Goal: Task Accomplishment & Management: Manage account settings

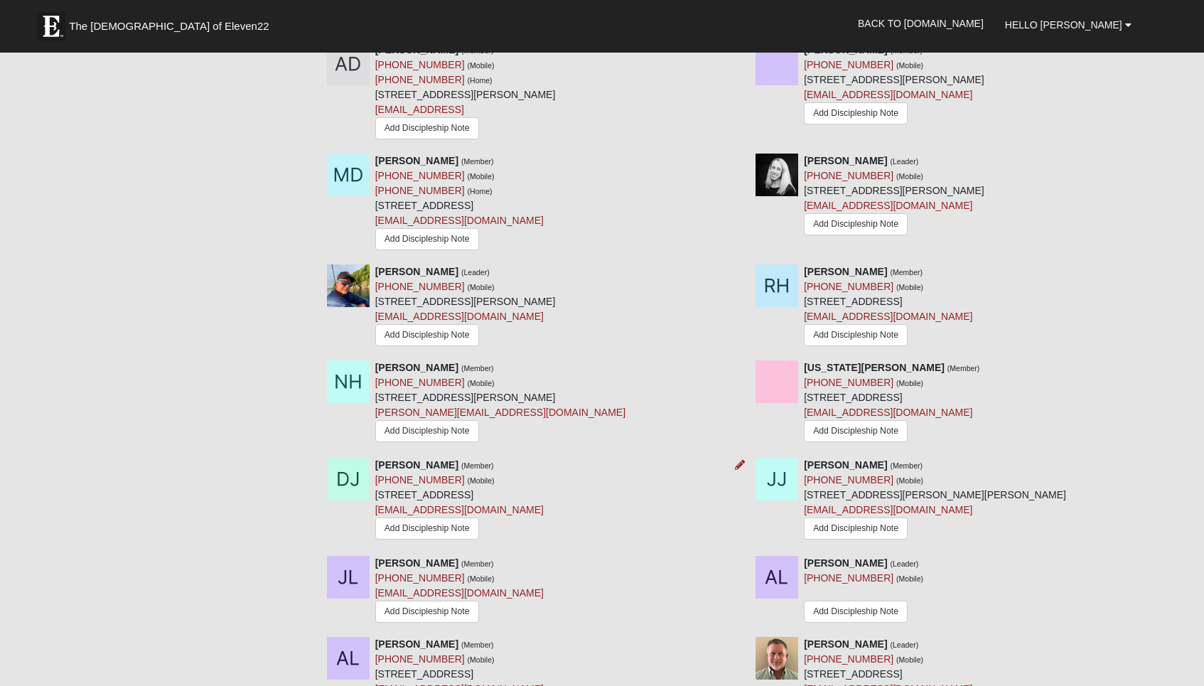
scroll to position [949, 0]
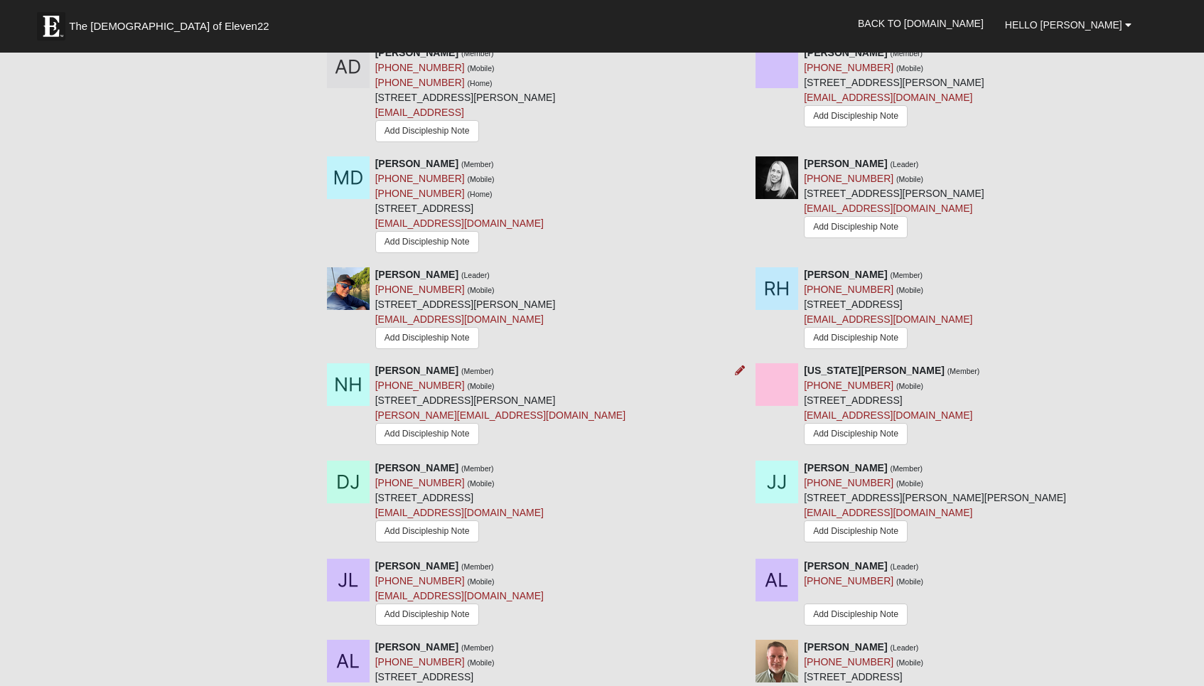
click at [651, 363] on div "Nathan Howze (Member) (904) 222-1525 (Mobile) 312 Saint Johns Golf Dr Saint Aug…" at bounding box center [530, 406] width 429 height 87
click at [737, 365] on icon at bounding box center [740, 370] width 10 height 10
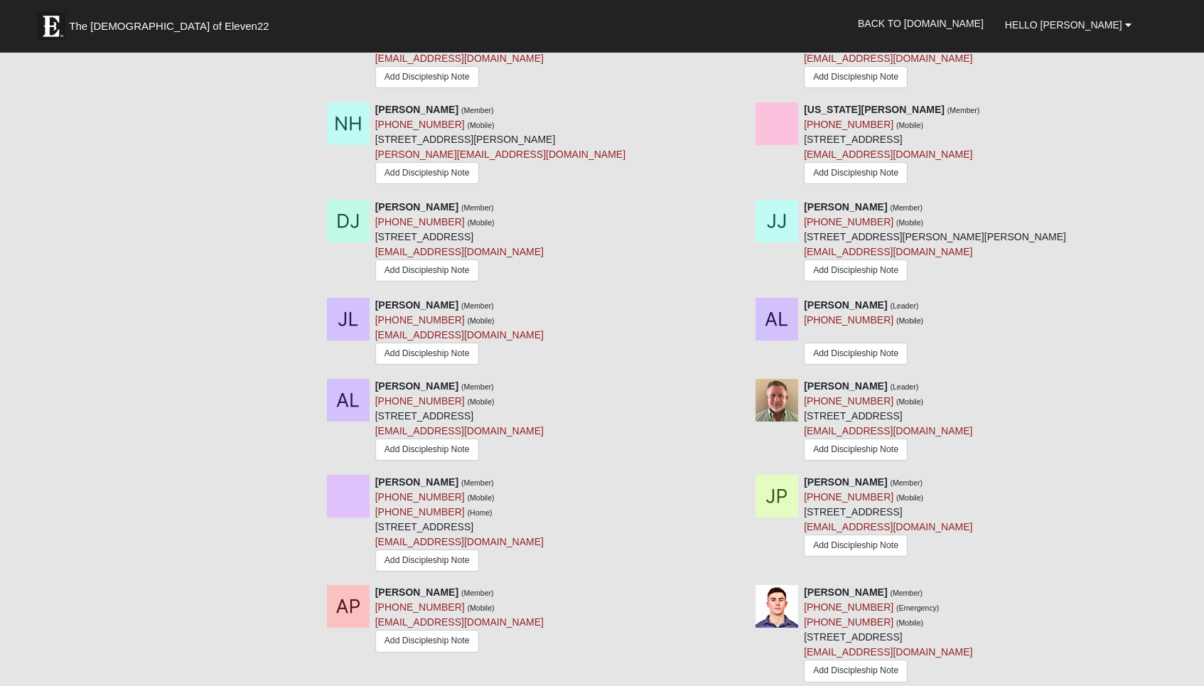
scroll to position [1313, 0]
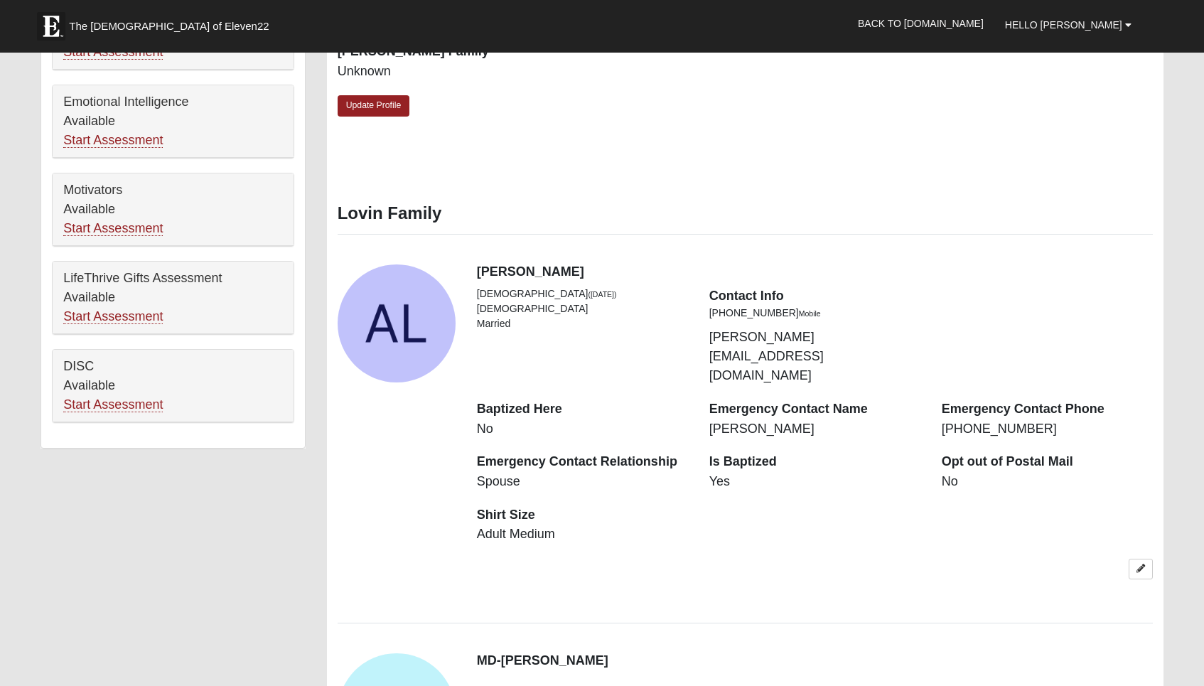
scroll to position [715, 0]
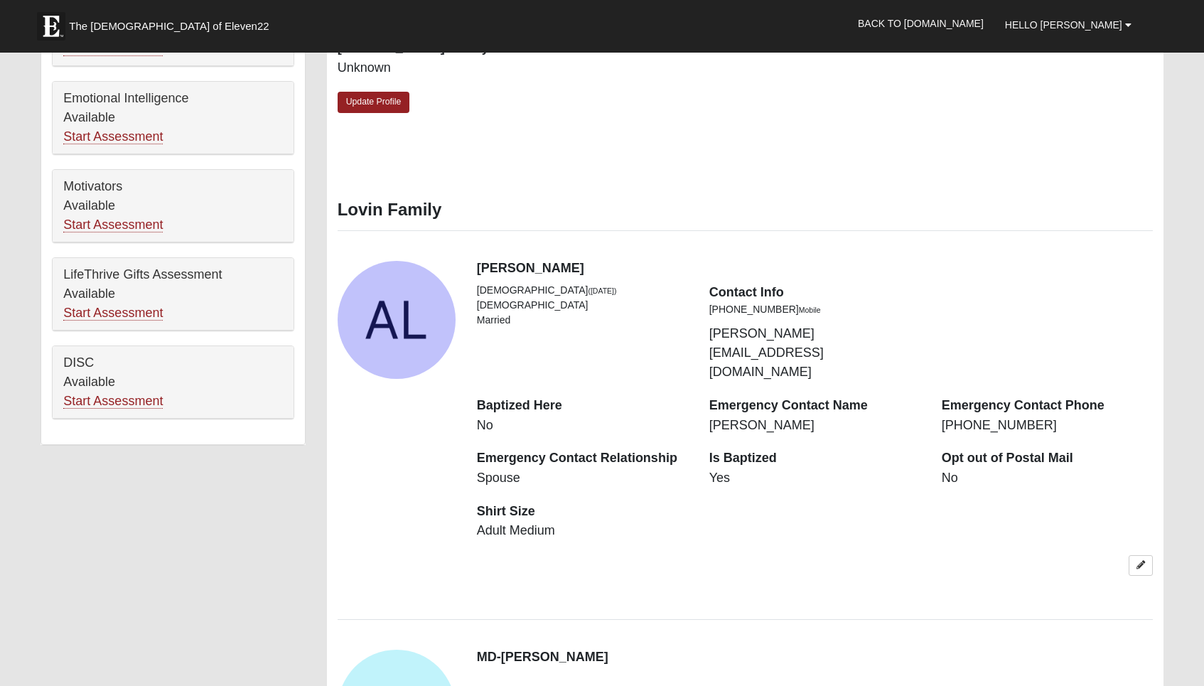
click at [543, 522] on dd "Adult Medium" at bounding box center [582, 531] width 211 height 18
click at [1142, 561] on icon at bounding box center [1140, 565] width 9 height 9
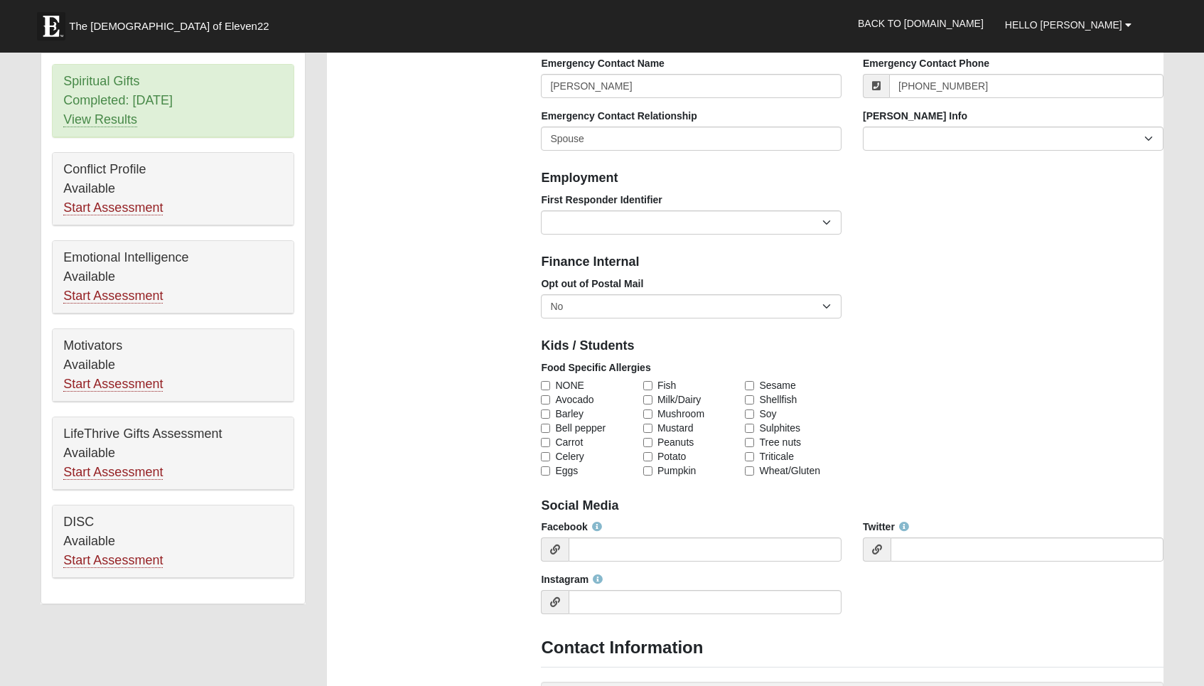
scroll to position [557, 0]
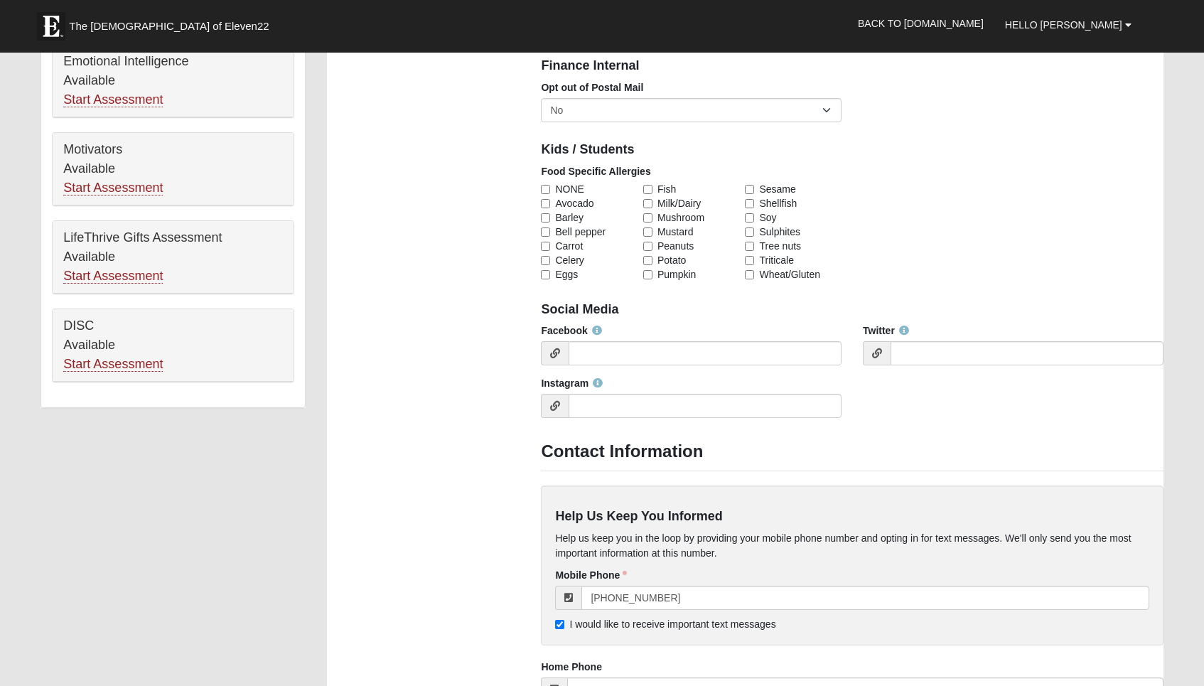
click at [863, 430] on div "Family Information Campus Arlington Baymeadows Eleven22 Online Fleming Island J…" at bounding box center [851, 161] width 643 height 1590
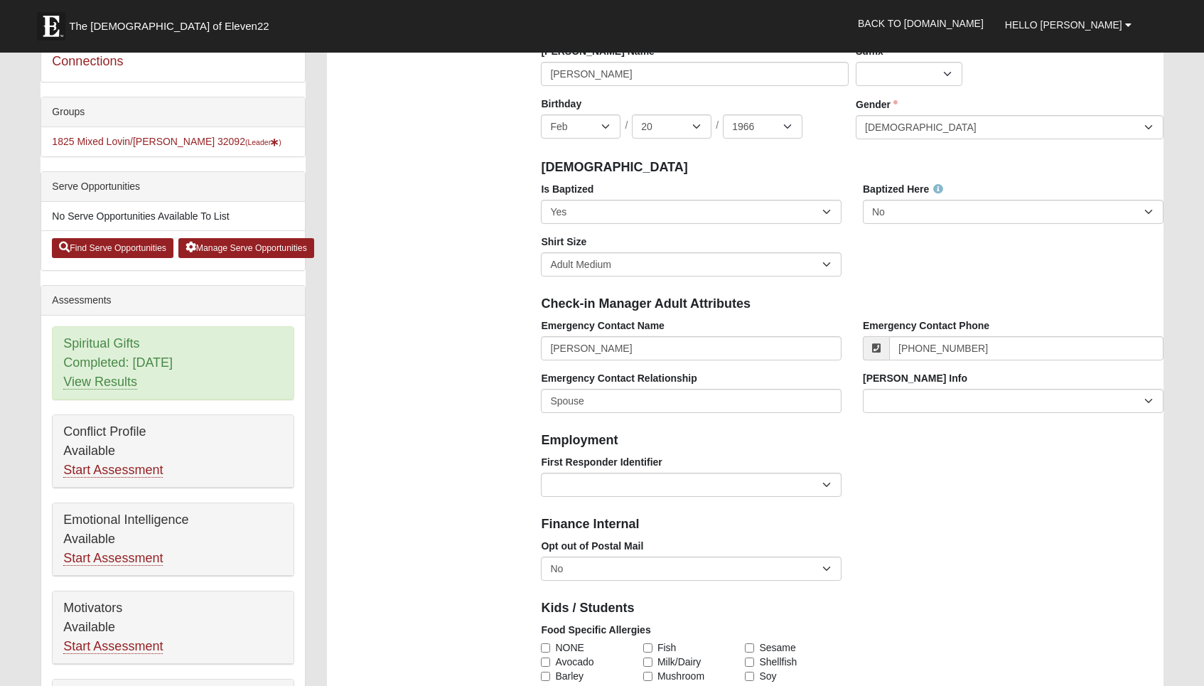
scroll to position [289, 0]
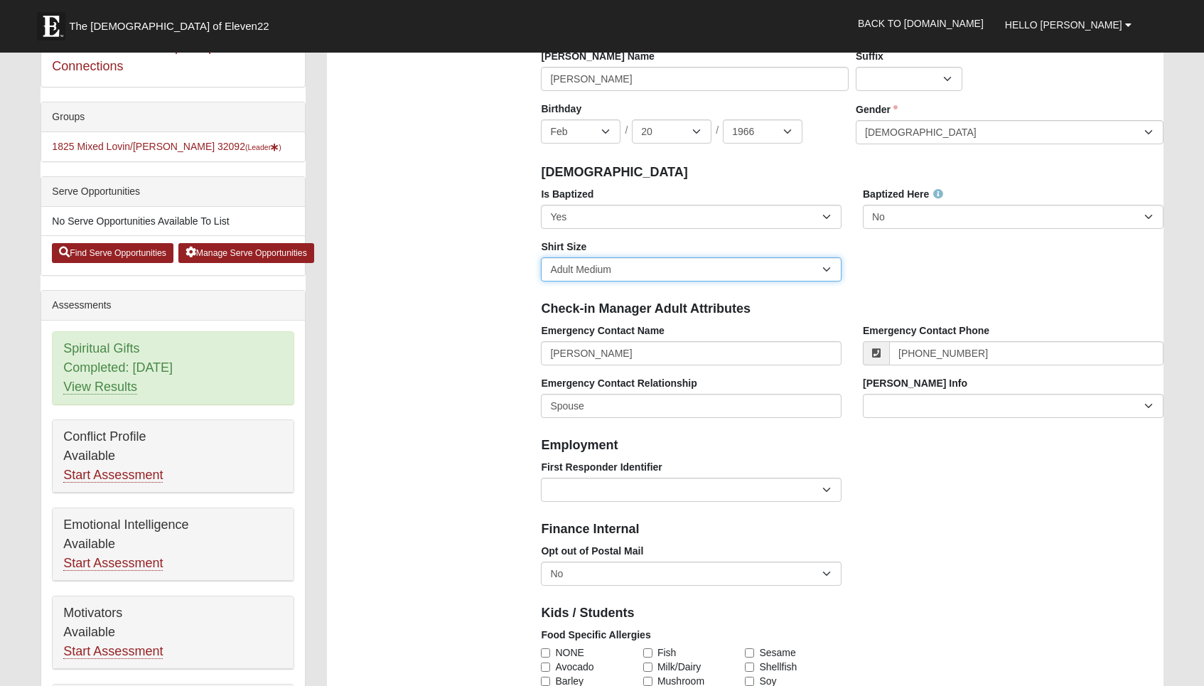
click at [824, 271] on select "Adult Small Adult Medium Adult Large Adult XL Adult XXL Adult 3XL Adult 4XL You…" at bounding box center [691, 269] width 301 height 24
select select "Adult XL"
click at [541, 257] on select "Adult Small Adult Medium Adult Large Adult XL Adult XXL Adult 3XL Adult 4XL You…" at bounding box center [691, 269] width 301 height 24
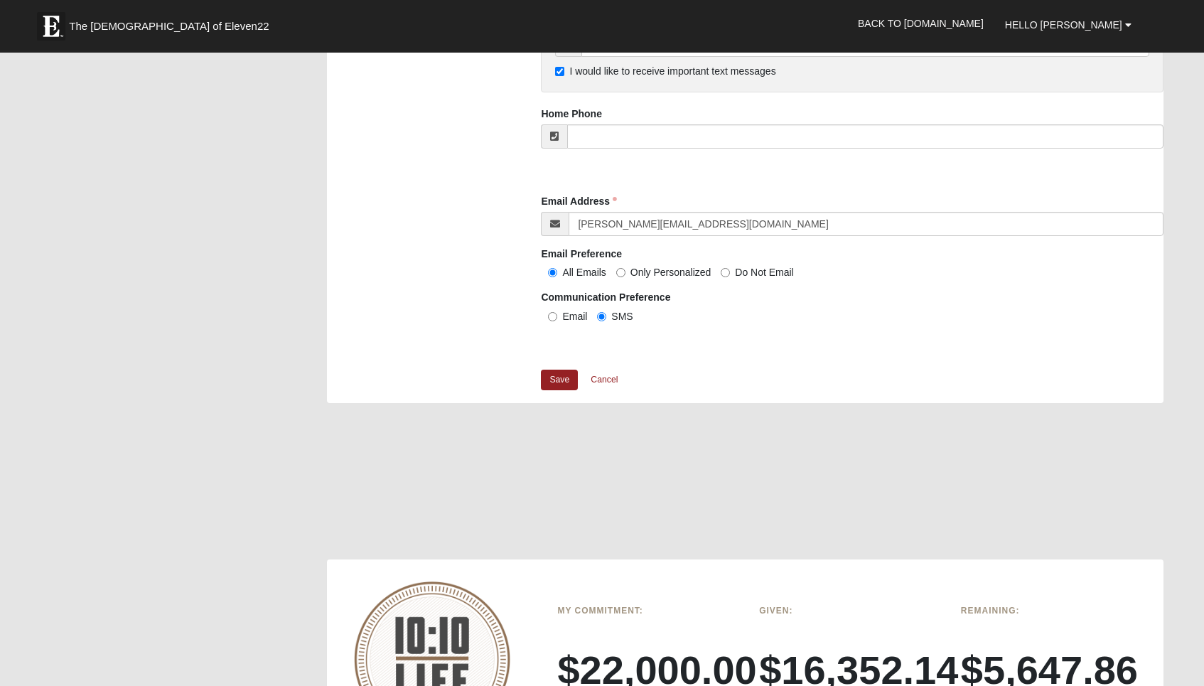
scroll to position [1323, 0]
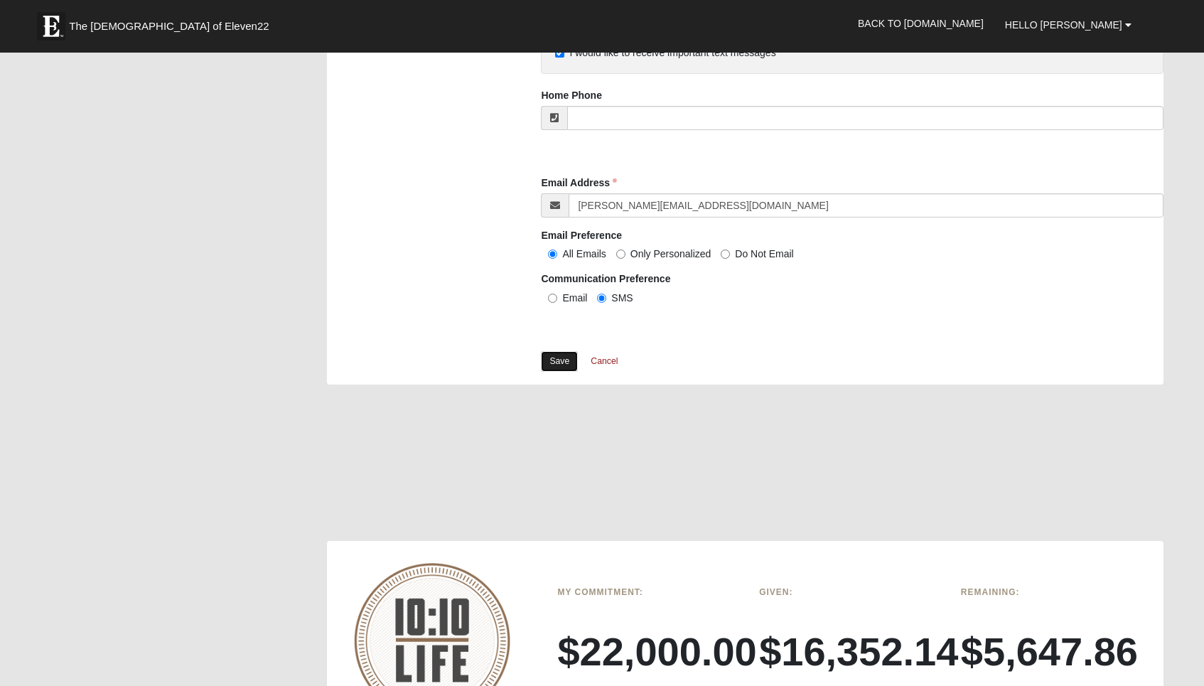
click at [555, 362] on link "Save" at bounding box center [559, 361] width 37 height 21
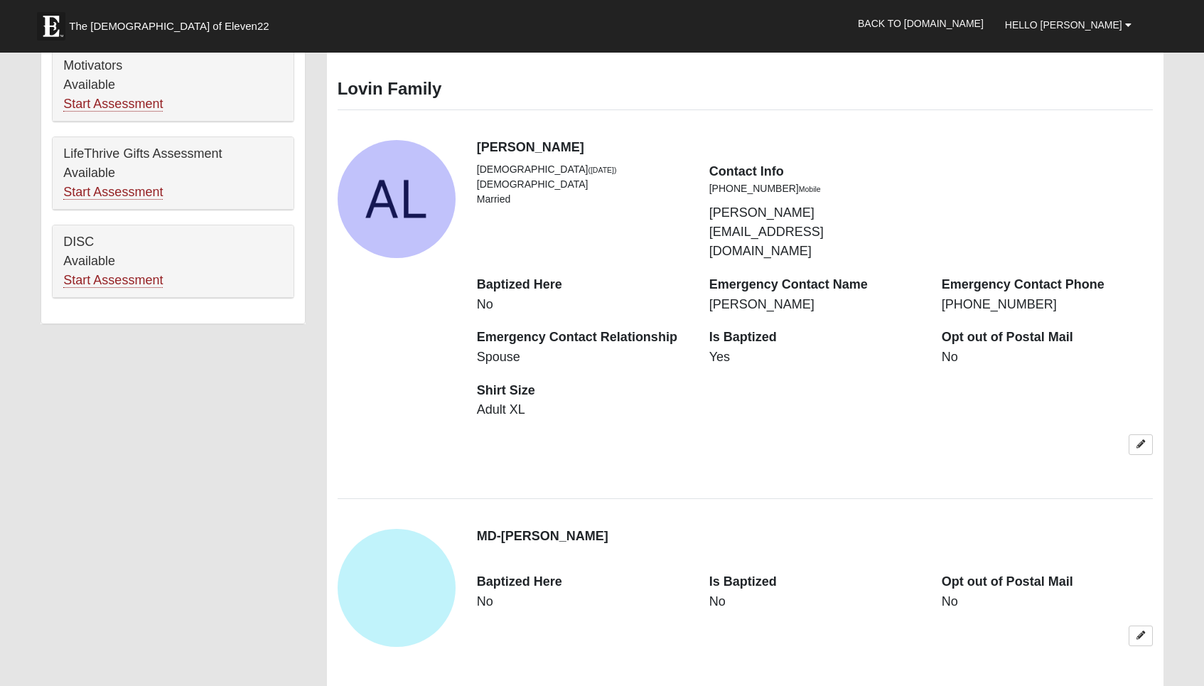
scroll to position [832, 0]
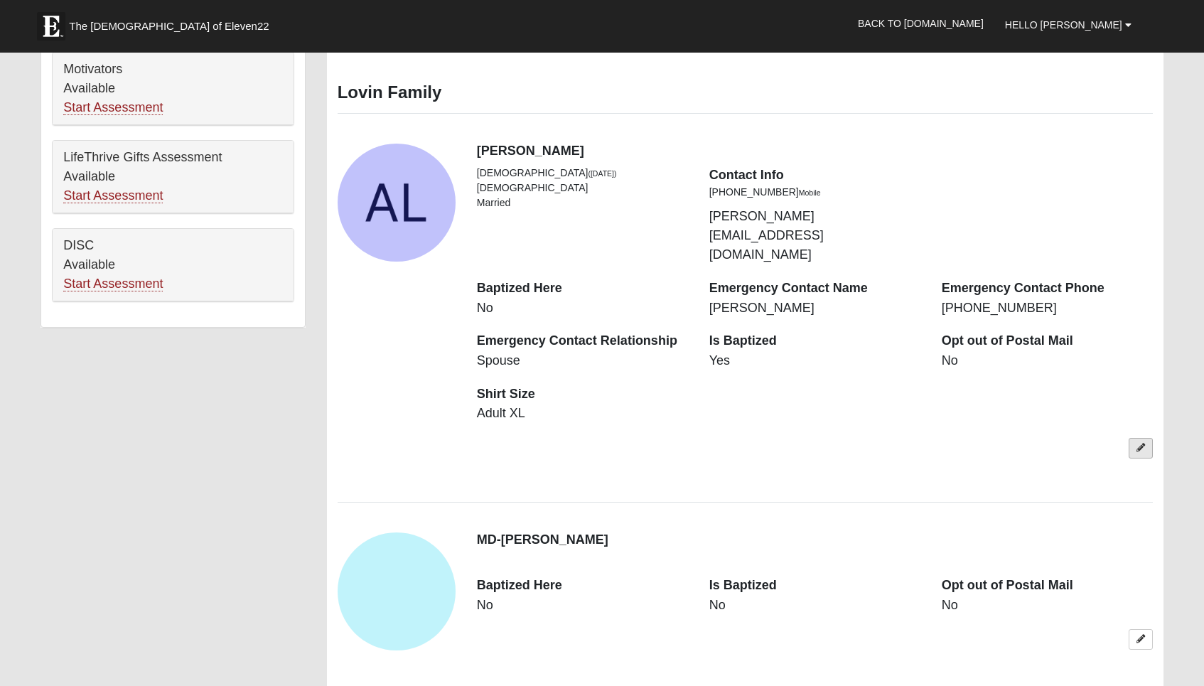
click at [1142, 443] on icon at bounding box center [1140, 447] width 9 height 9
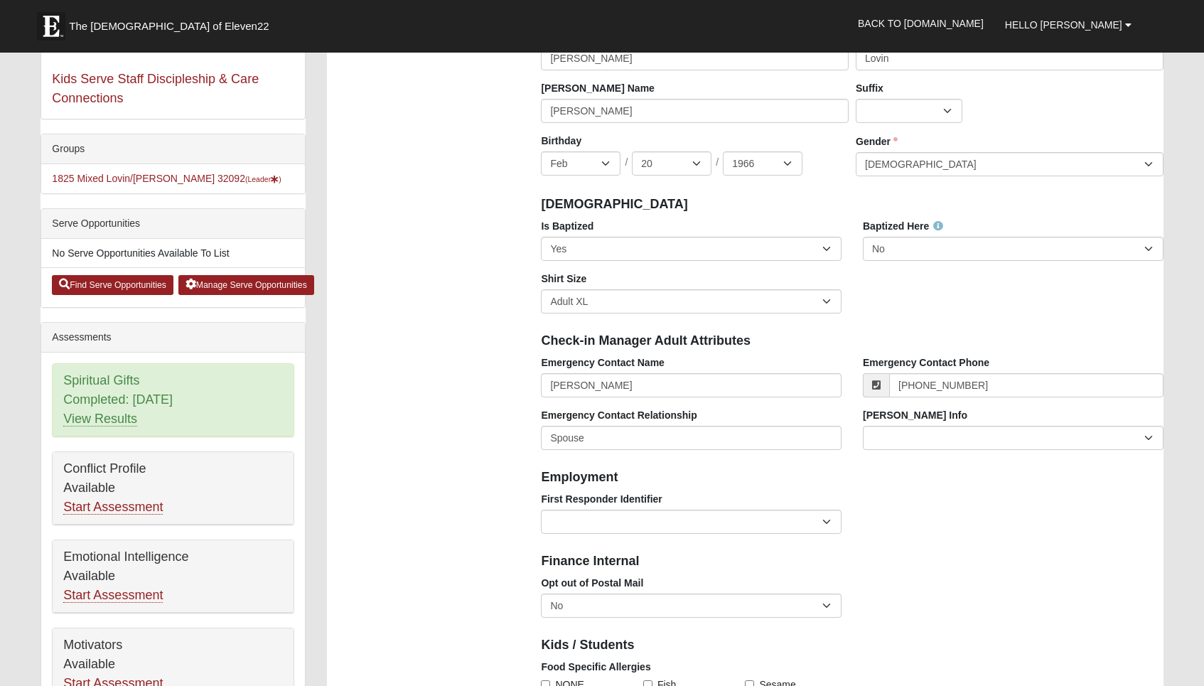
scroll to position [256, 0]
click at [825, 300] on select "Adult Small Adult Medium Adult Large Adult XL Adult XXL Adult 3XL Adult 4XL You…" at bounding box center [691, 302] width 301 height 24
select select "Adult Medium"
click at [541, 290] on select "Adult Small Adult Medium Adult Large Adult XL Adult XXL Adult 3XL Adult 4XL You…" at bounding box center [691, 302] width 301 height 24
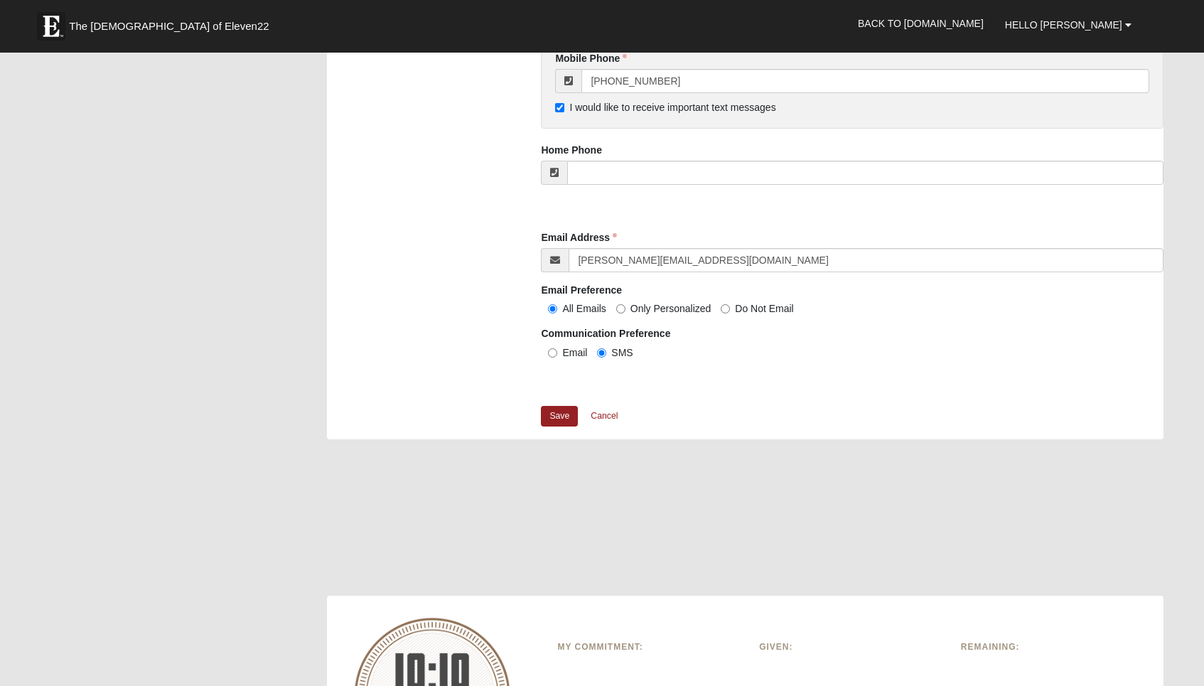
scroll to position [1300, 0]
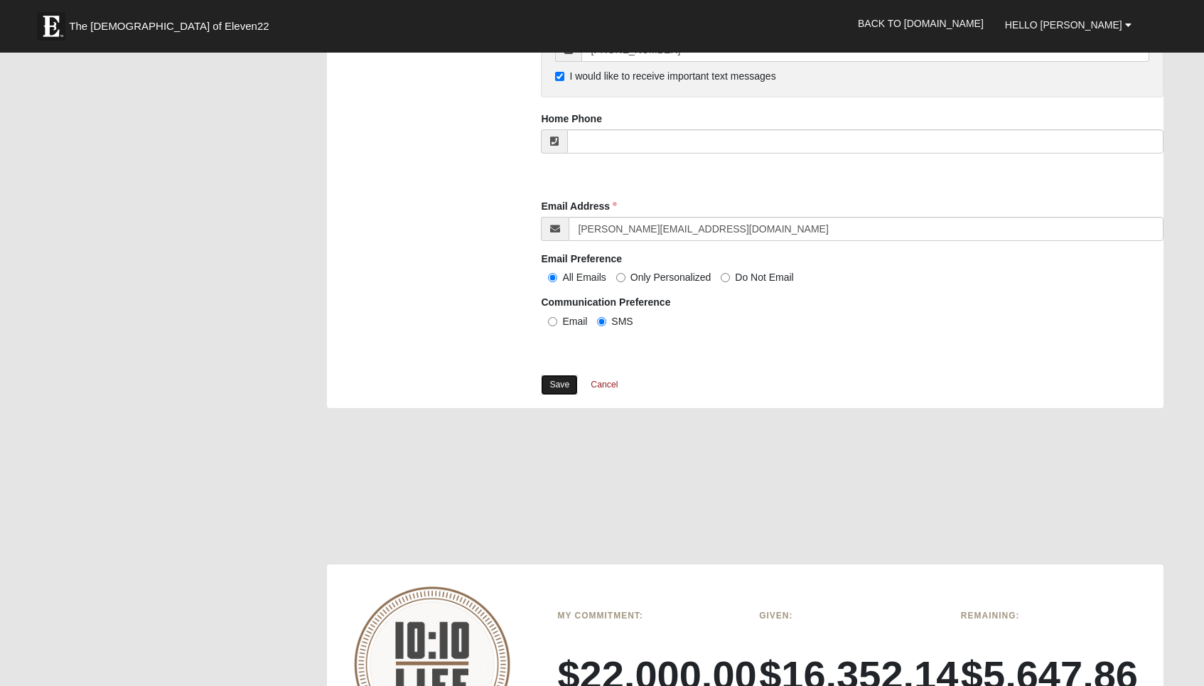
click at [567, 382] on link "Save" at bounding box center [559, 385] width 37 height 21
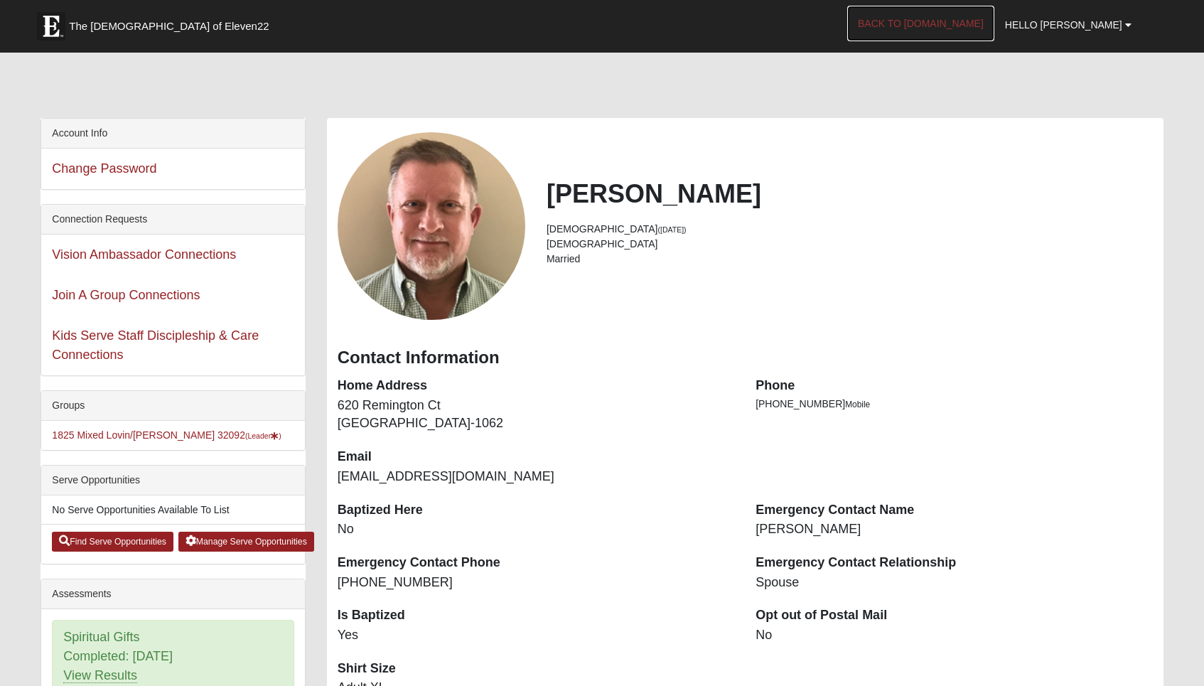
click at [991, 29] on link "Back to [DOMAIN_NAME]" at bounding box center [920, 24] width 147 height 36
click at [949, 27] on link "Back to [DOMAIN_NAME]" at bounding box center [920, 24] width 147 height 36
